Goal: Task Accomplishment & Management: Use online tool/utility

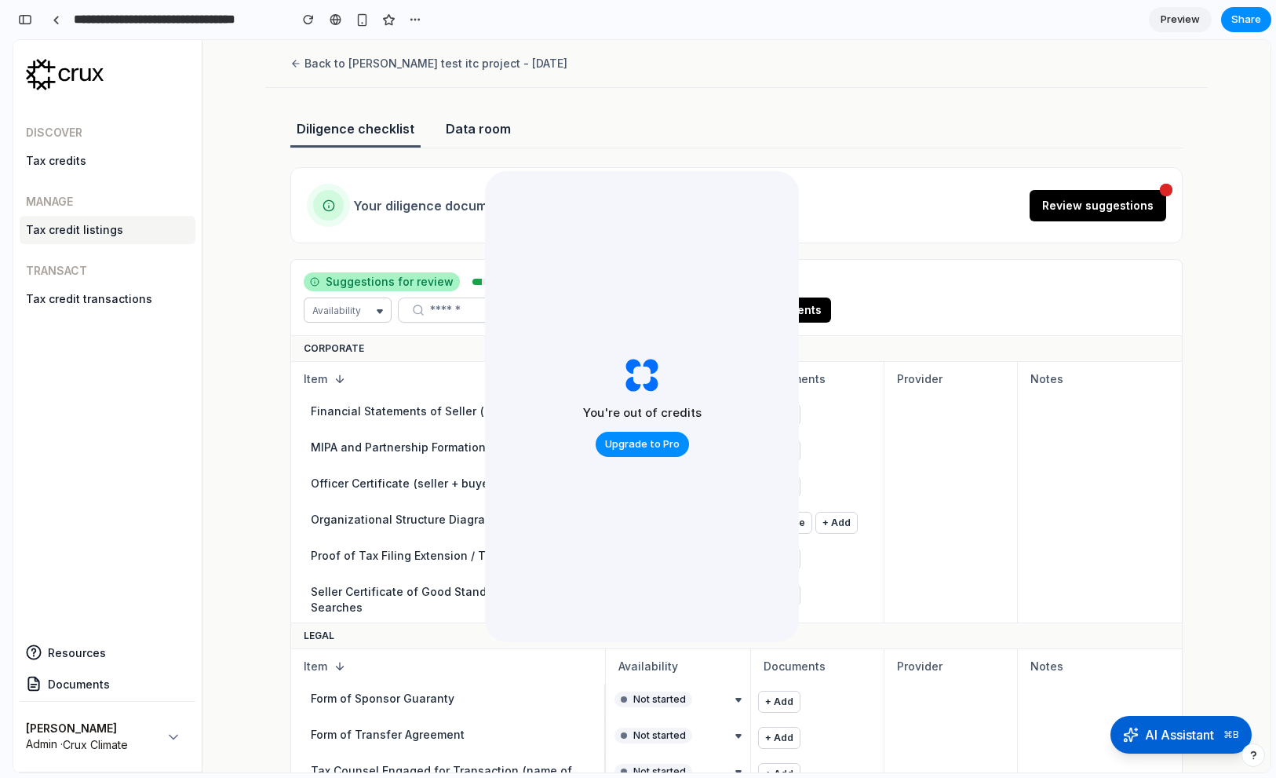
scroll to position [9881, 0]
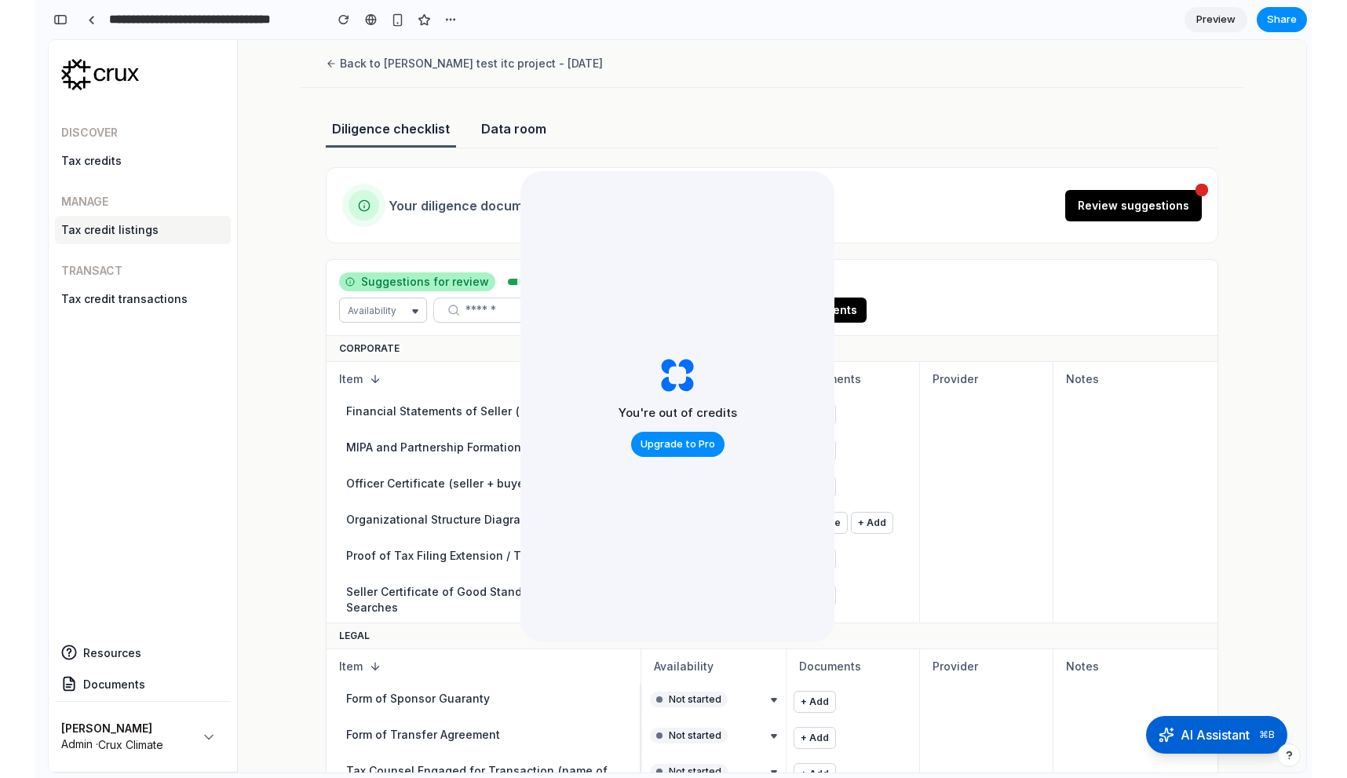
scroll to position [9881, 0]
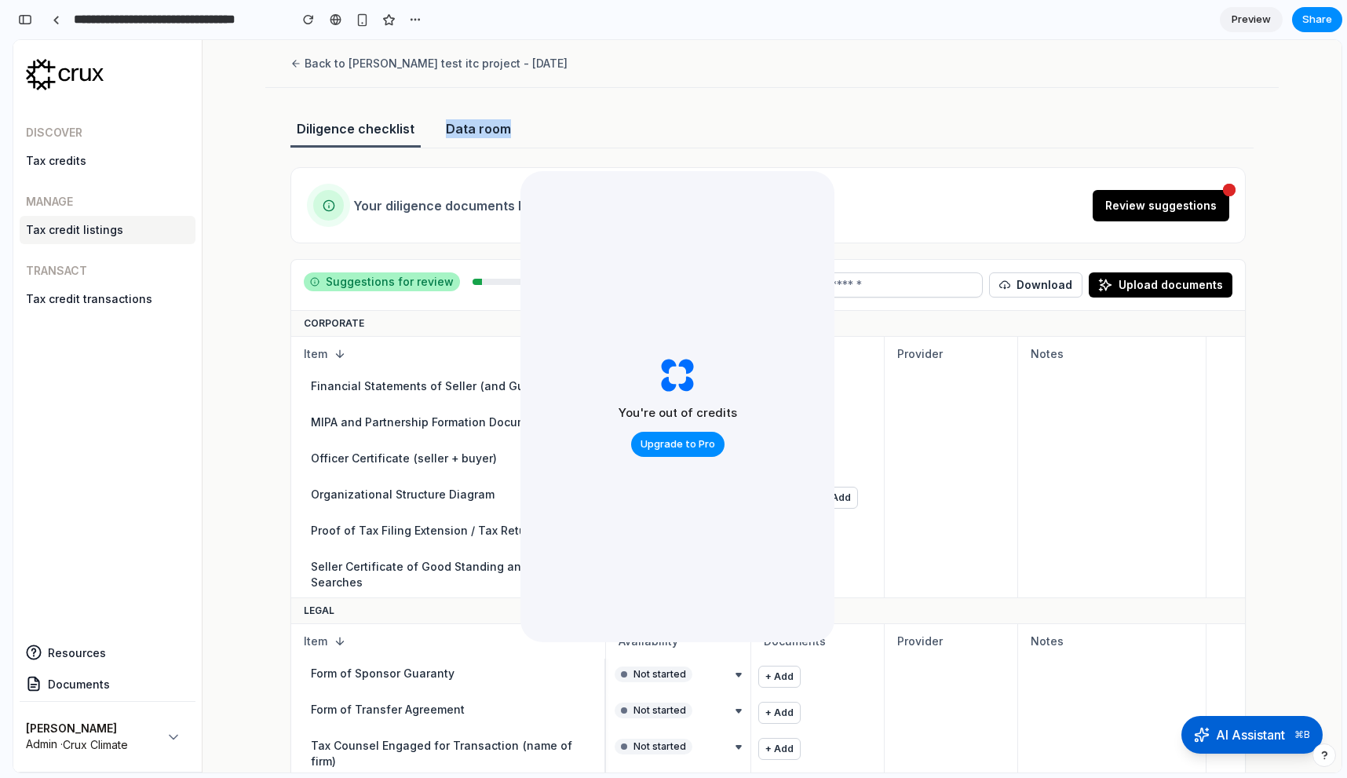
click at [1214, 119] on div "Diligence checklist Data room" at bounding box center [771, 133] width 963 height 29
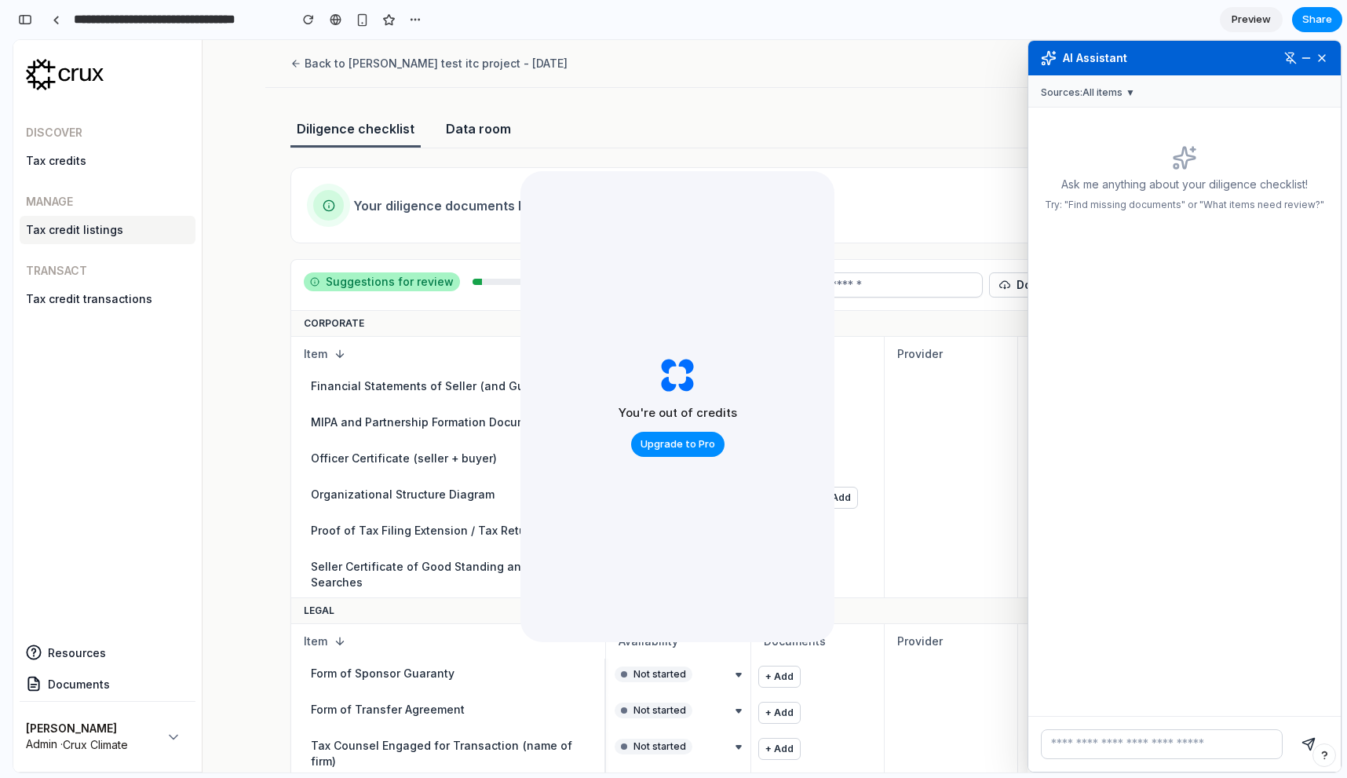
click at [1222, 753] on input "text" at bounding box center [1162, 744] width 242 height 30
type input "**********"
click at [1276, 729] on button "submit" at bounding box center [1308, 744] width 39 height 30
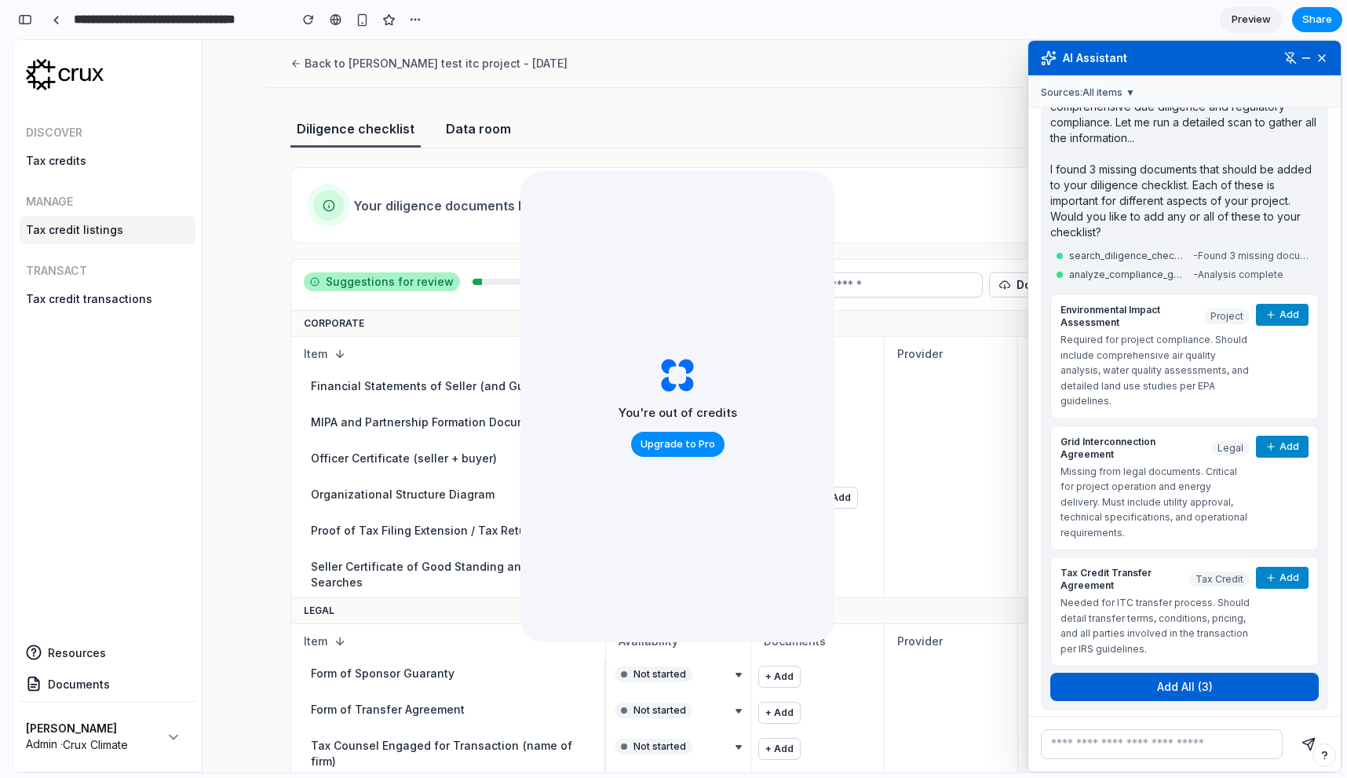
scroll to position [230, 0]
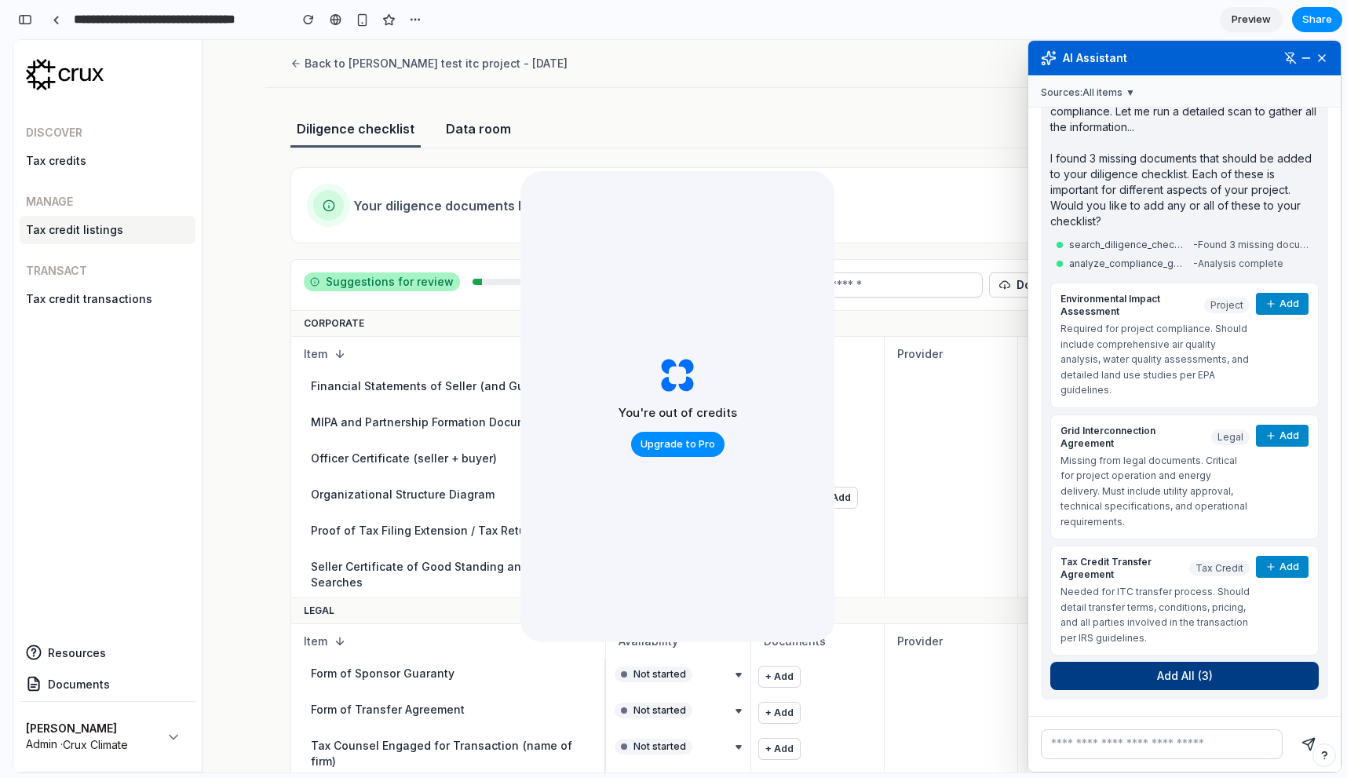
click at [1199, 663] on button "Add All ( 3 )" at bounding box center [1184, 676] width 268 height 28
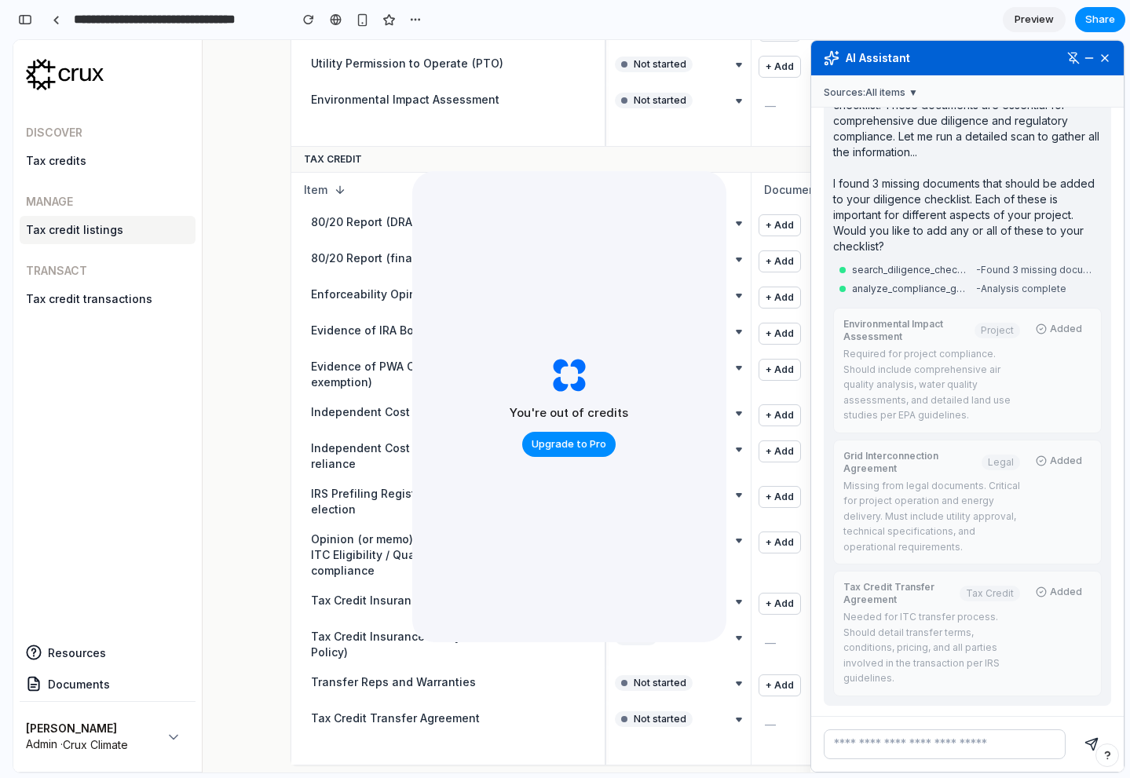
scroll to position [1579, 0]
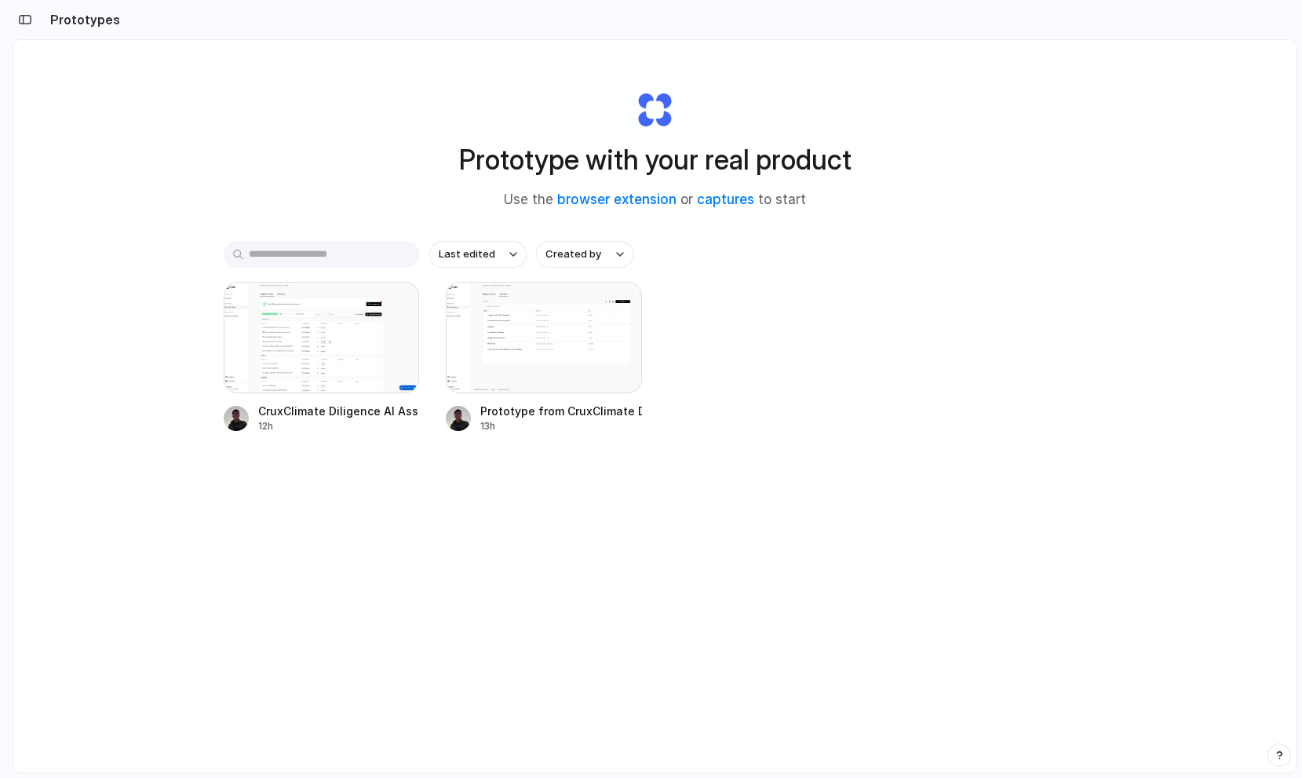
click at [804, 364] on div "CruxClimate Diligence AI Assistant 12h Prototype from CruxClimate Data Room 13h" at bounding box center [656, 358] width 864 height 152
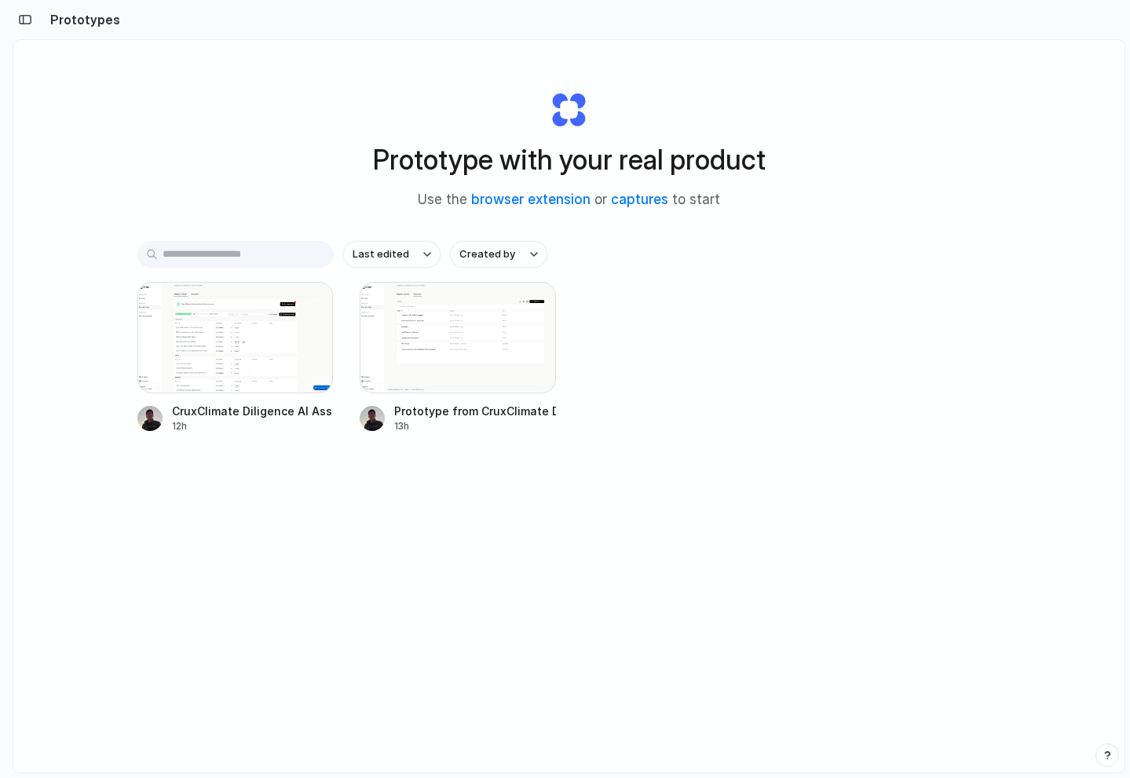
click at [295, 86] on div "Prototype with your real product Use the browser extension or captures to start" at bounding box center [569, 144] width 628 height 170
